Goal: Check status: Check status

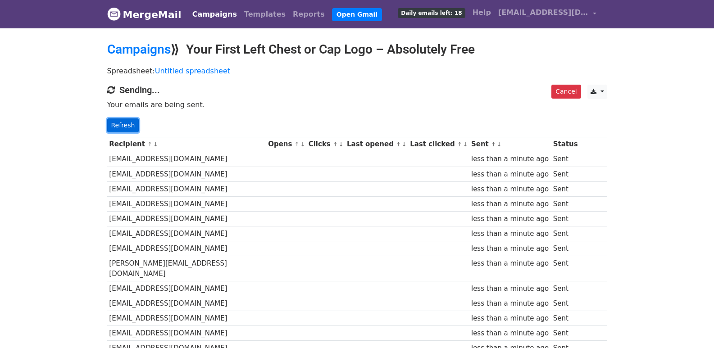
drag, startPoint x: 117, startPoint y: 130, endPoint x: 202, endPoint y: 180, distance: 98.8
click at [118, 131] on link "Refresh" at bounding box center [123, 126] width 32 height 14
